Goal: Book appointment/travel/reservation

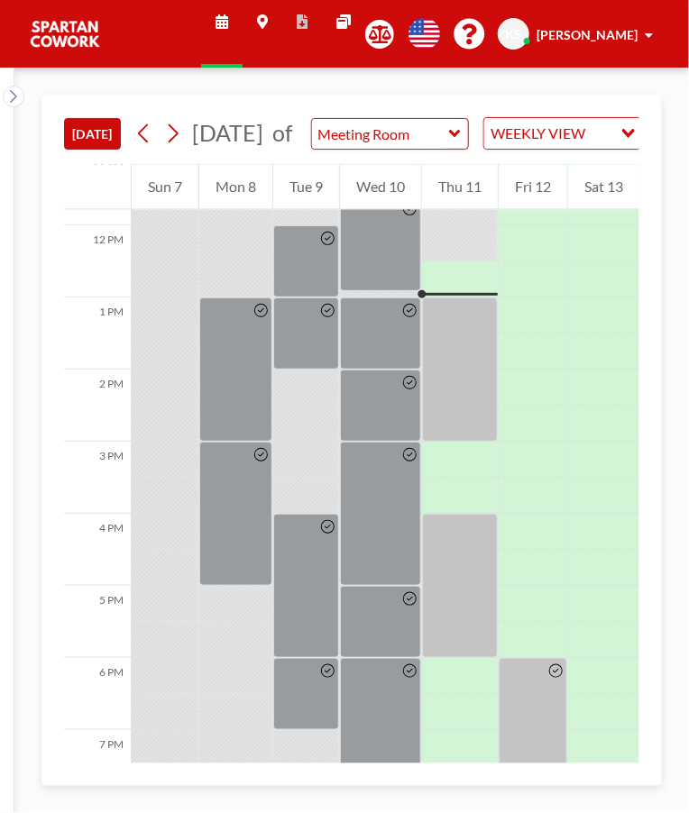
scroll to position [865, 0]
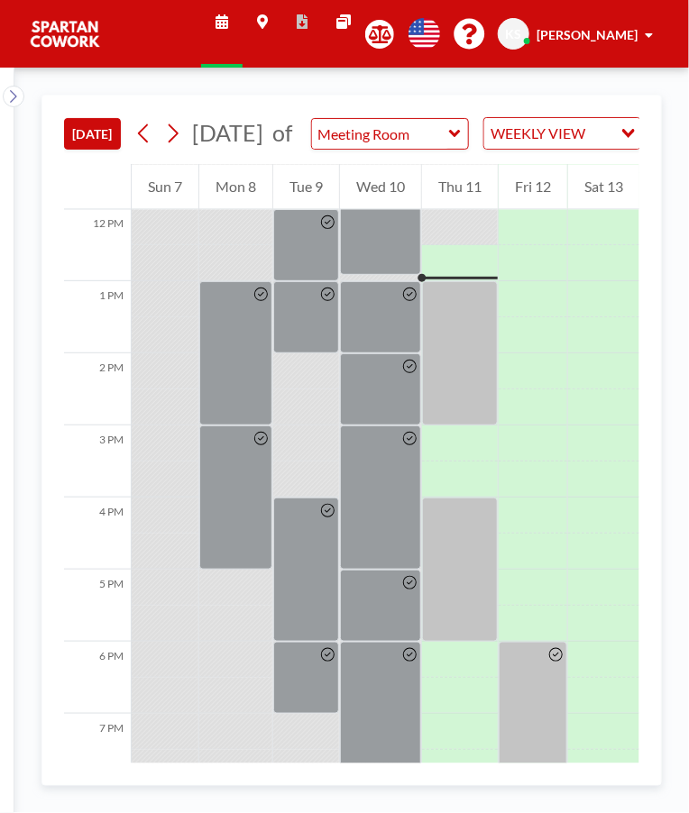
click at [453, 311] on div at bounding box center [460, 353] width 76 height 144
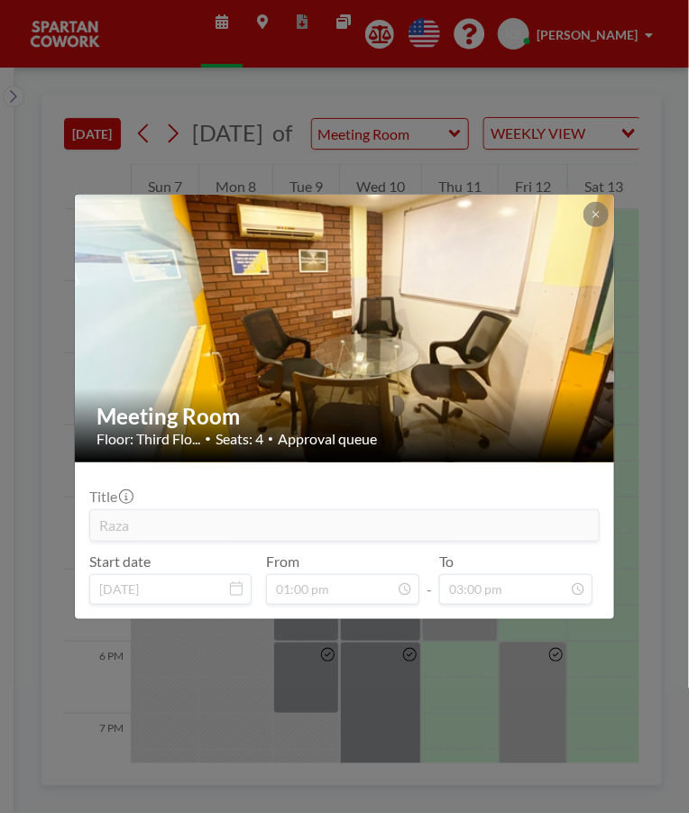
click at [545, 692] on div "Meeting Room Floor: Third Flo... • Seats: 4 • Approval queue Title Raza Start d…" at bounding box center [344, 406] width 689 height 813
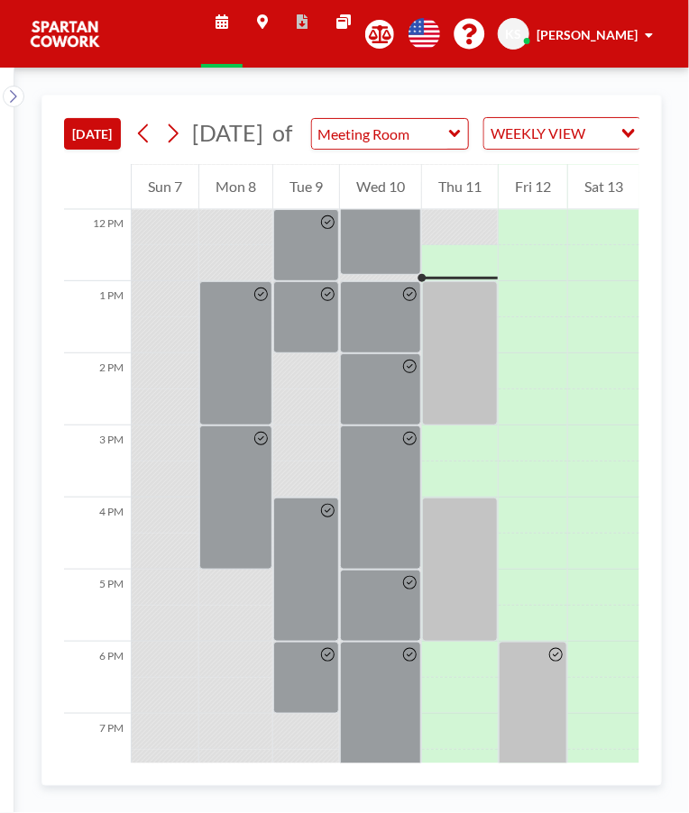
click at [450, 354] on div at bounding box center [460, 353] width 76 height 144
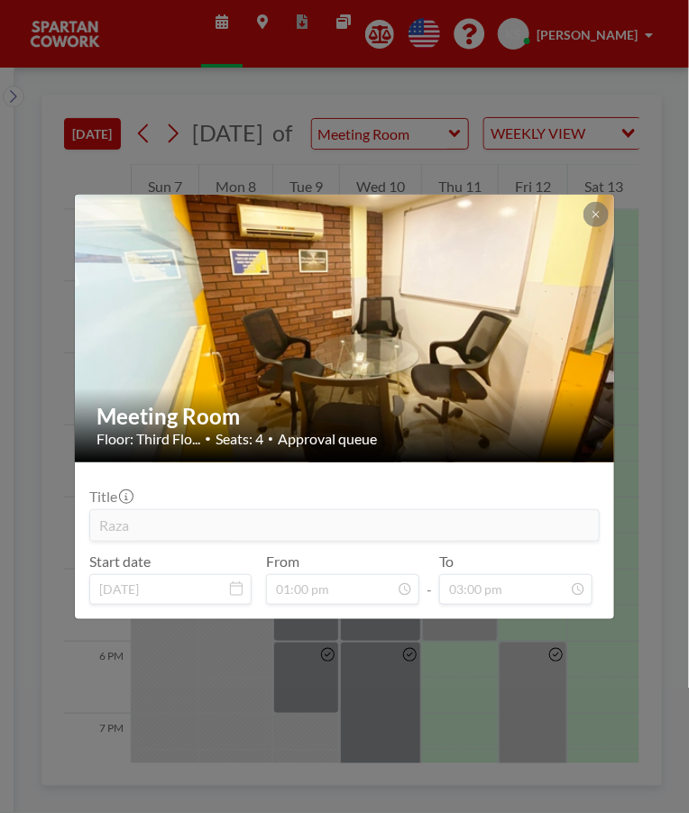
click at [602, 653] on div "Meeting Room Floor: Third Flo... • Seats: 4 • Approval queue Title Raza Start d…" at bounding box center [344, 406] width 689 height 813
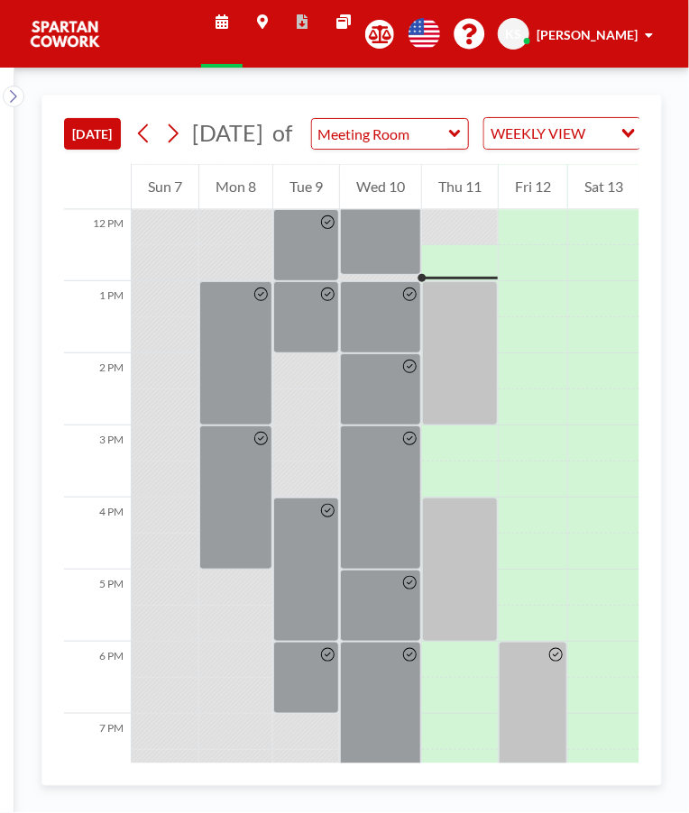
click at [454, 562] on div at bounding box center [460, 570] width 76 height 144
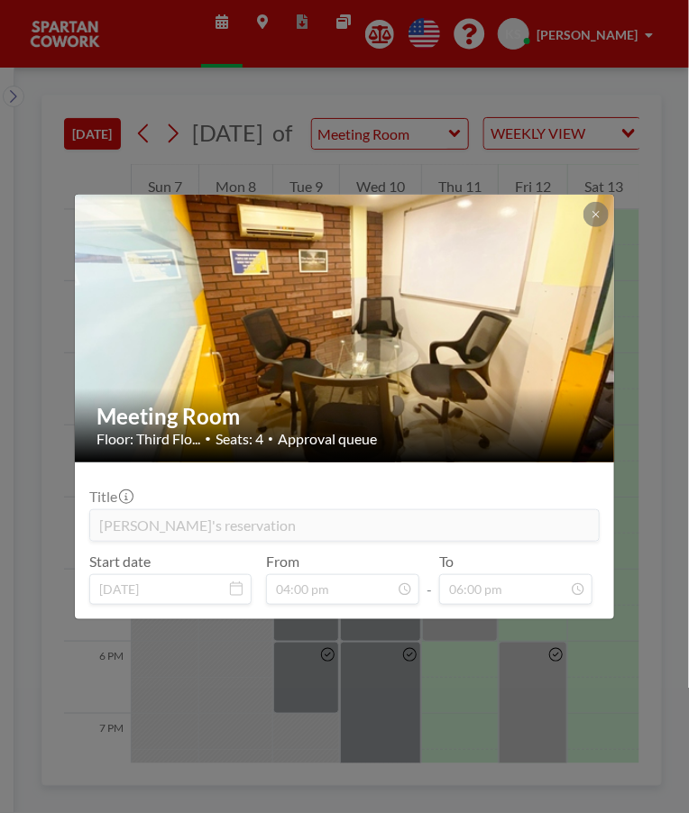
click at [609, 657] on div "Meeting Room Floor: Third Flo... • Seats: 4 • Approval queue Title [PERSON_NAME…" at bounding box center [344, 406] width 689 height 813
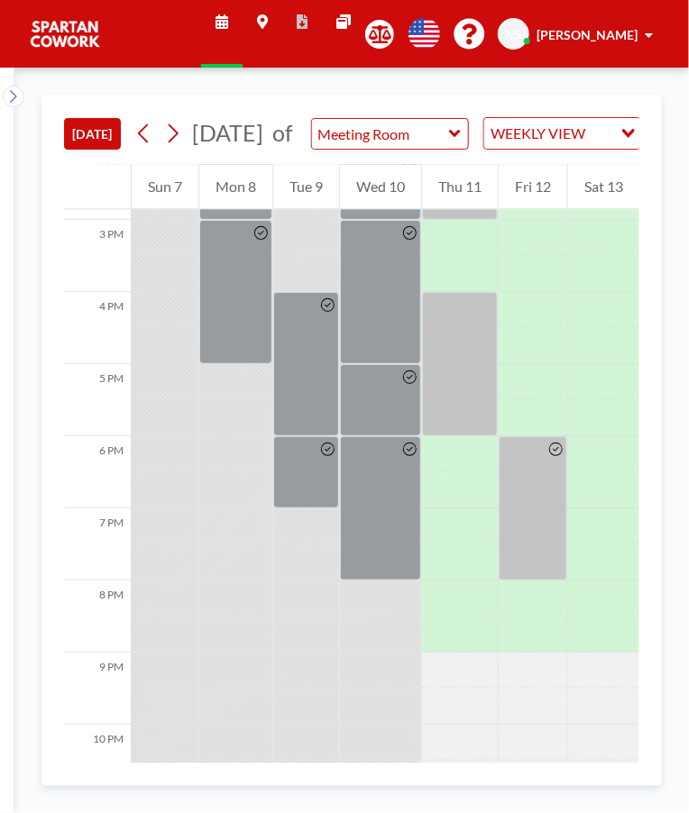
scroll to position [1072, 0]
click at [545, 510] on div at bounding box center [533, 507] width 69 height 144
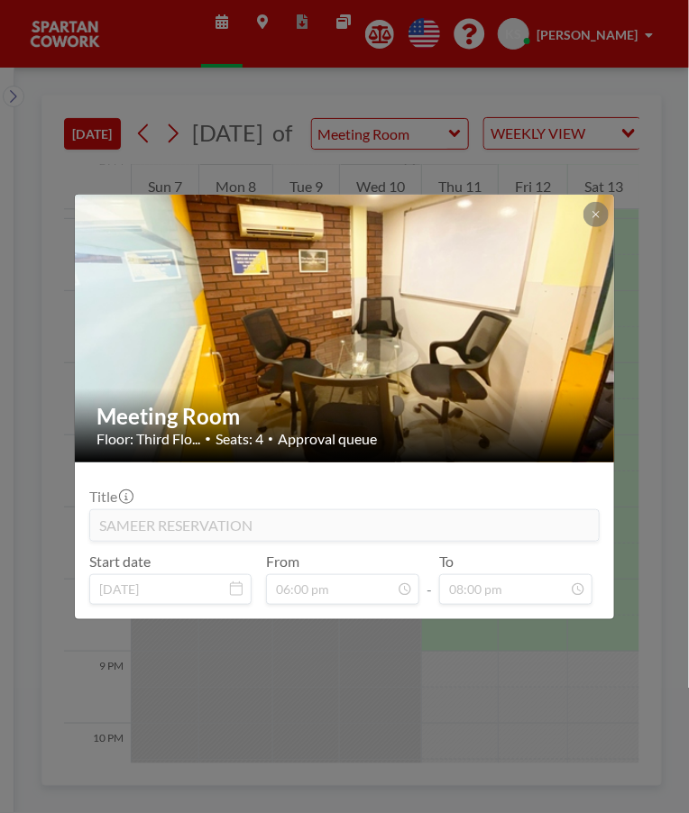
click at [595, 704] on div "Meeting Room Floor: Third Flo... • Seats: 4 • Approval queue Title SAMEER RESER…" at bounding box center [344, 406] width 689 height 813
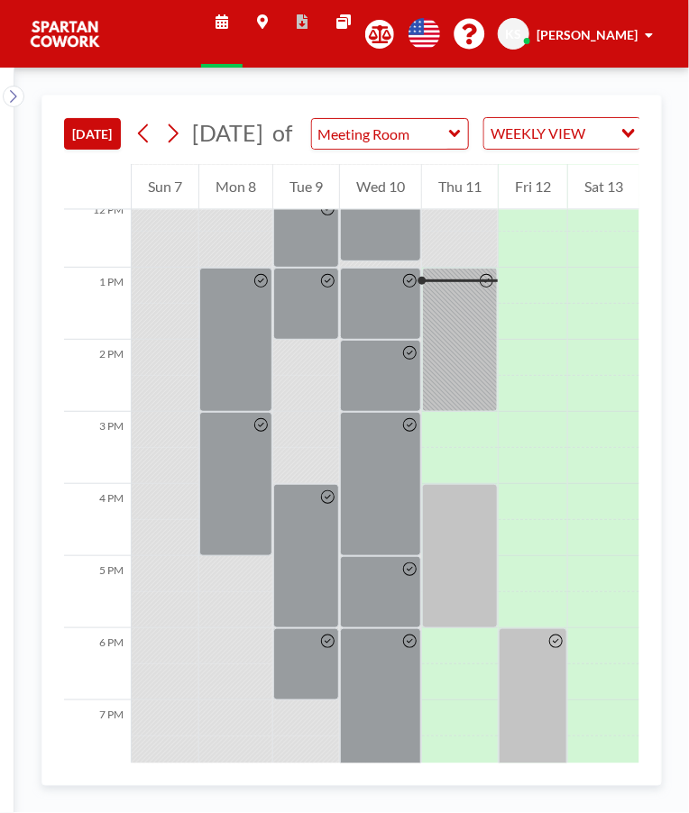
scroll to position [865, 0]
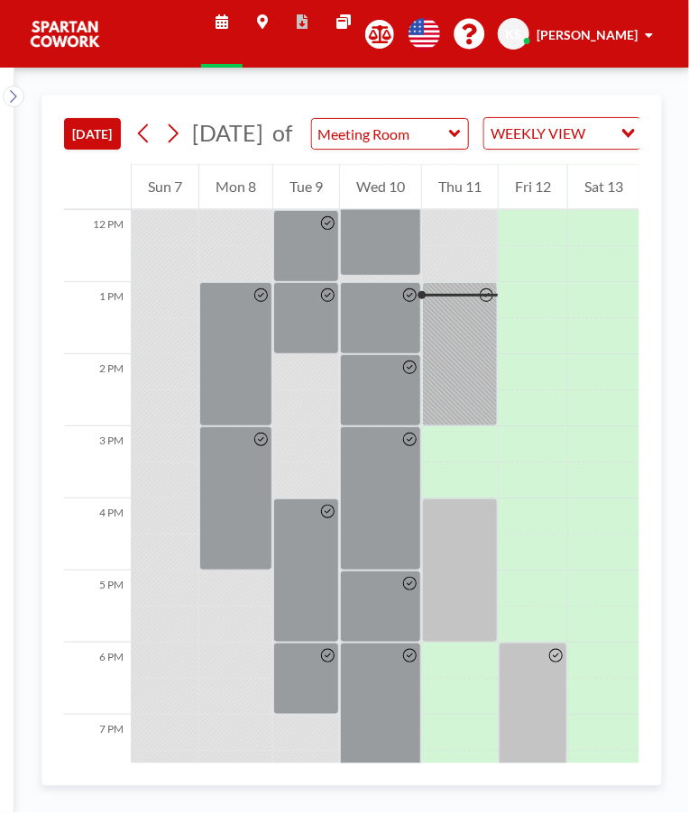
click at [475, 362] on div at bounding box center [460, 354] width 76 height 144
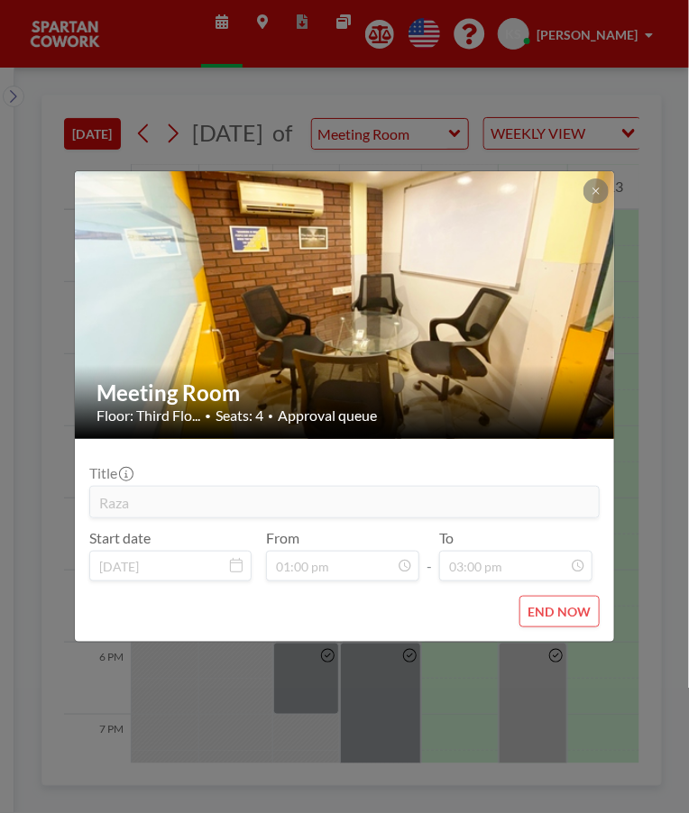
click at [571, 706] on div "Meeting Room Floor: Third Flo... • Seats: 4 • Approval queue Title Raza Start d…" at bounding box center [344, 406] width 689 height 813
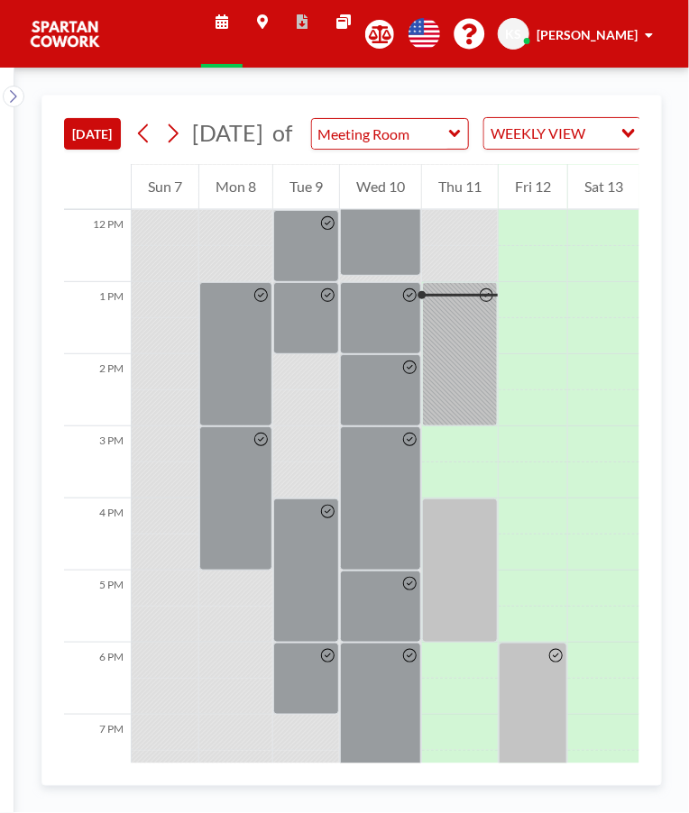
click at [477, 375] on div at bounding box center [486, 354] width 21 height 142
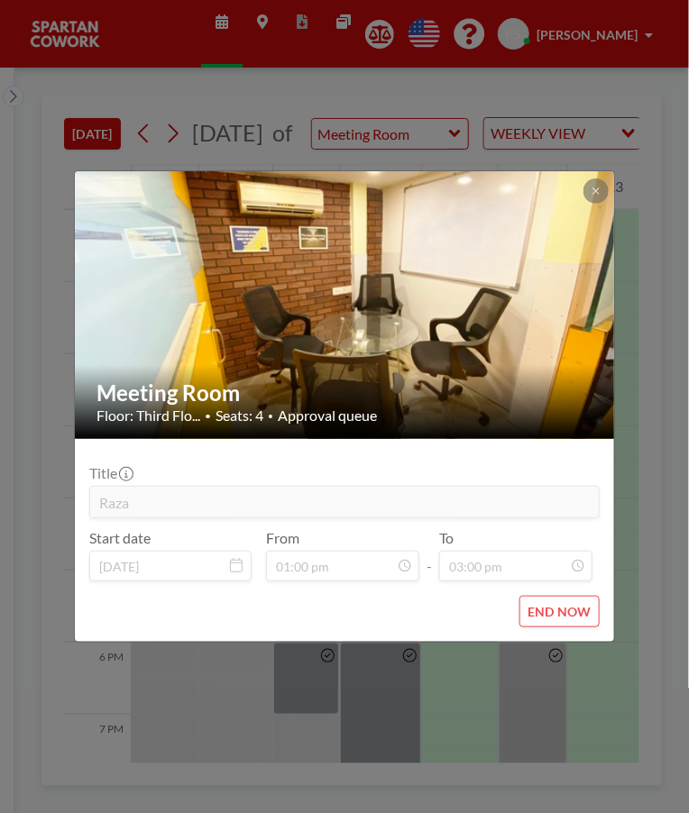
click at [527, 710] on div "Meeting Room Floor: Third Flo... • Seats: 4 • Approval queue Title Raza Start d…" at bounding box center [344, 406] width 689 height 813
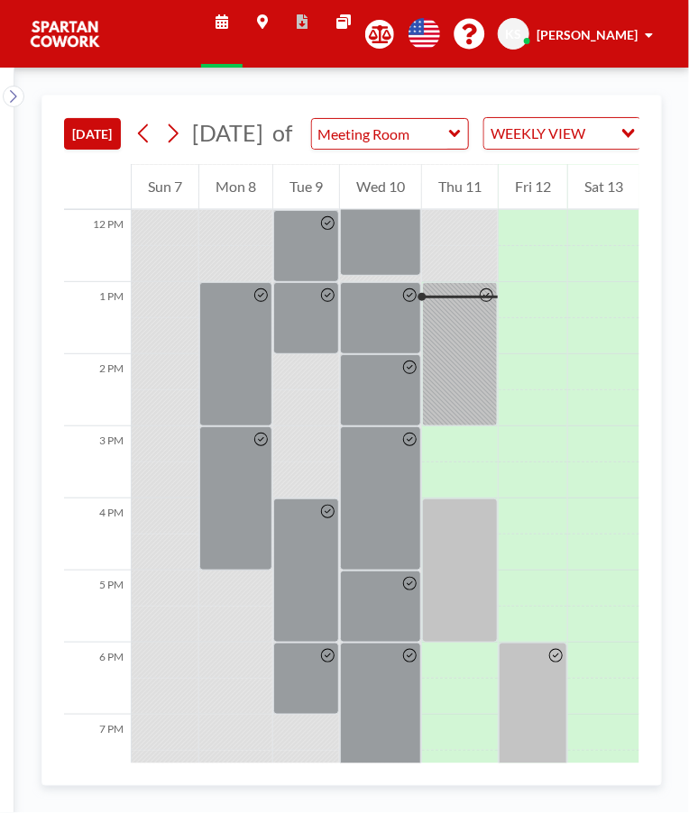
click at [442, 554] on div at bounding box center [460, 571] width 76 height 144
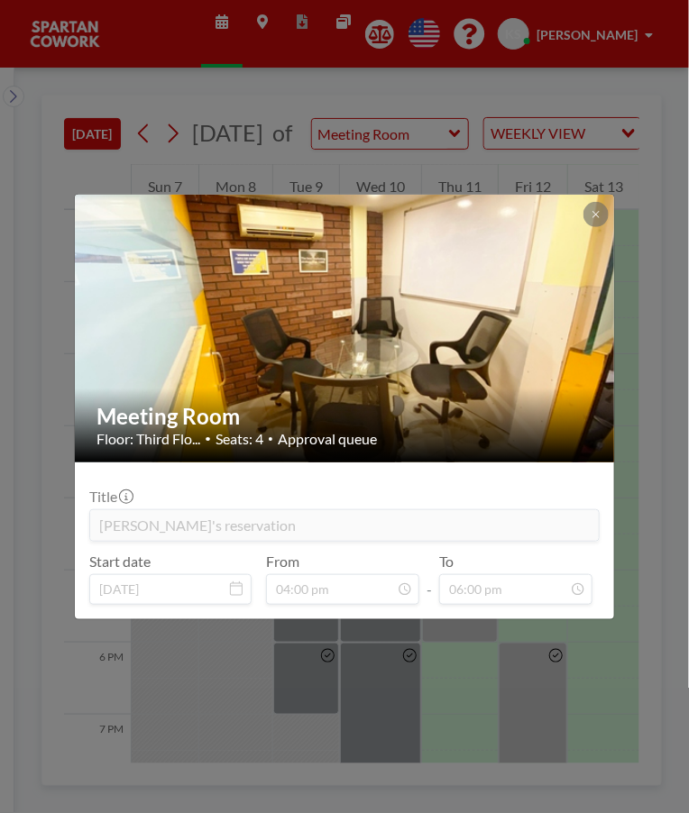
click at [582, 677] on div "Meeting Room Floor: Third Flo... • Seats: 4 • Approval queue Title [PERSON_NAME…" at bounding box center [344, 406] width 689 height 813
